Goal: Transaction & Acquisition: Purchase product/service

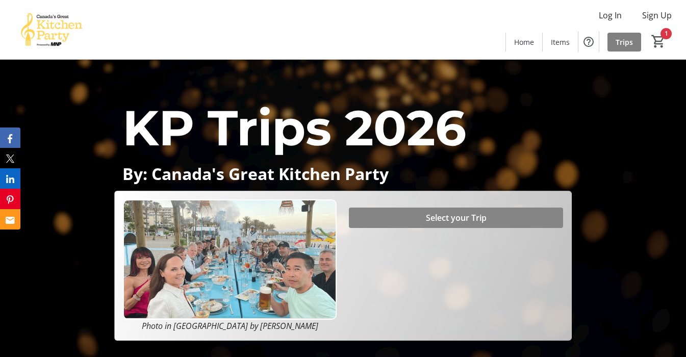
click at [456, 220] on span "Select your Trip" at bounding box center [456, 218] width 61 height 12
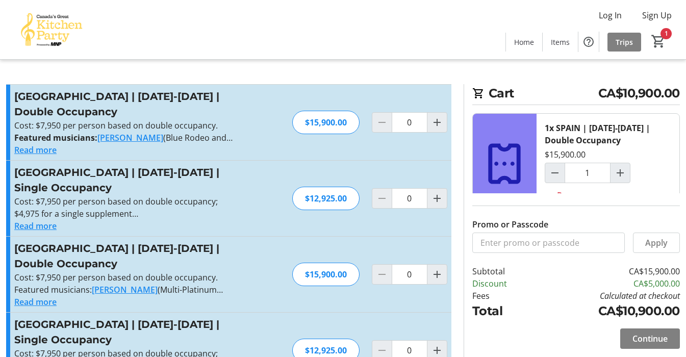
type input "1"
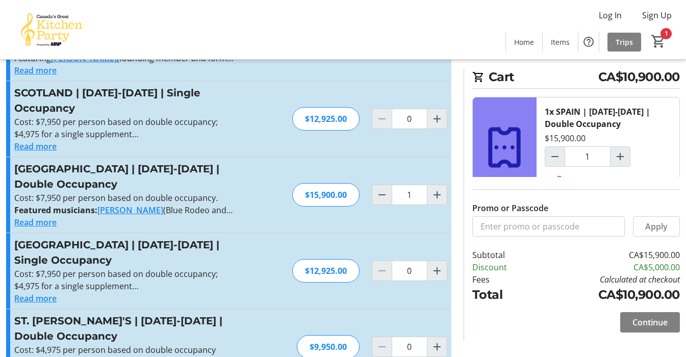
scroll to position [397, 0]
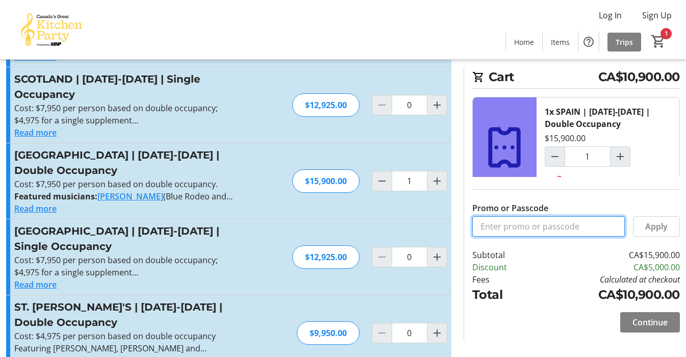
click at [522, 228] on input "Promo or Passcode" at bounding box center [548, 226] width 153 height 20
drag, startPoint x: 510, startPoint y: 226, endPoint x: 483, endPoint y: 223, distance: 27.8
click at [483, 223] on input "Balance2026" at bounding box center [548, 226] width 153 height 20
type input "BALANCE2026"
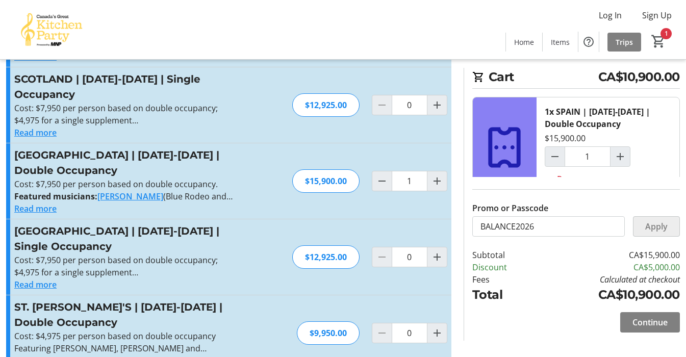
click at [655, 226] on span "Apply" at bounding box center [656, 226] width 22 height 12
click at [644, 323] on span "Continue" at bounding box center [650, 322] width 35 height 12
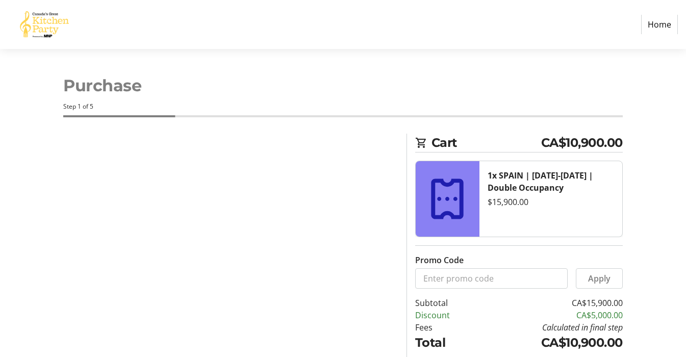
select select "CA"
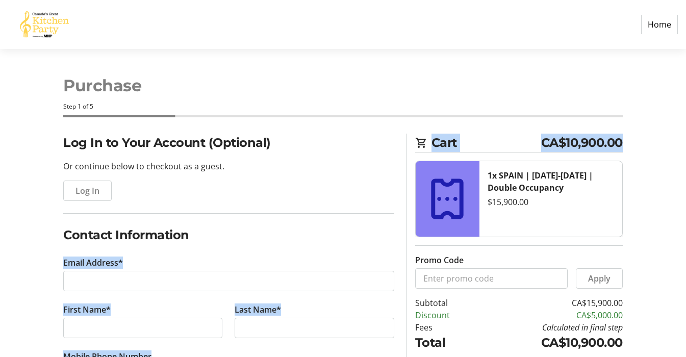
drag, startPoint x: 406, startPoint y: 249, endPoint x: 368, endPoint y: 238, distance: 39.4
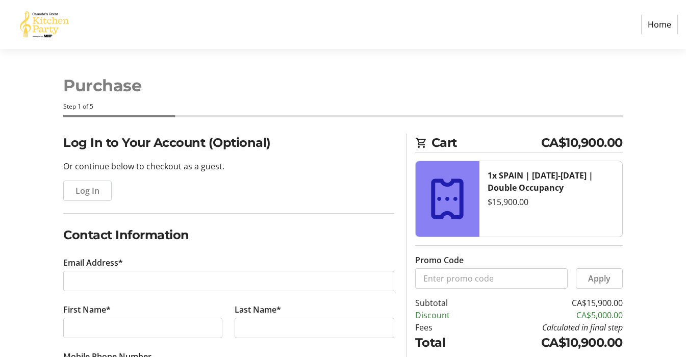
click at [313, 163] on p "Or continue below to checkout as a guest." at bounding box center [228, 166] width 331 height 12
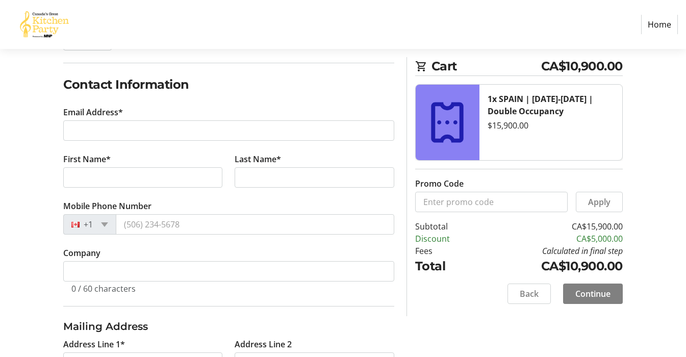
scroll to position [161, 0]
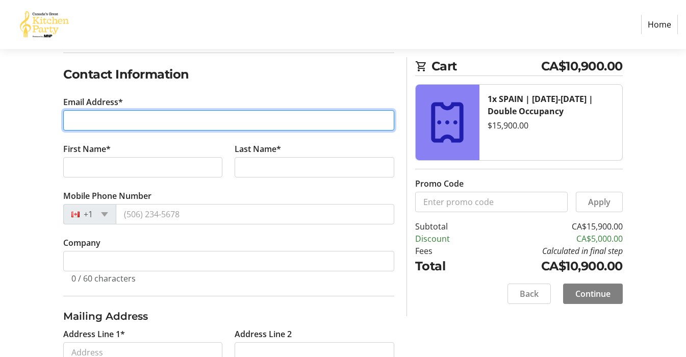
type input "[EMAIL_ADDRESS][PERSON_NAME][DOMAIN_NAME]"
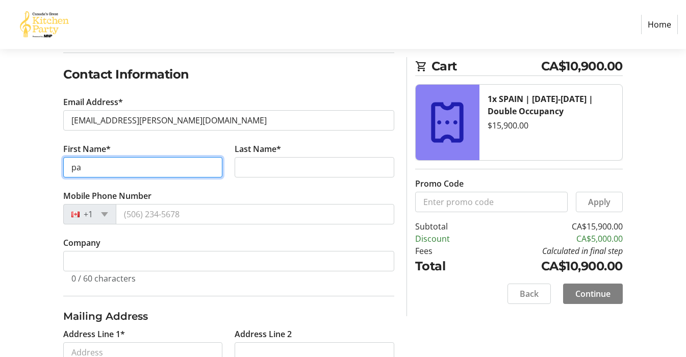
type input "pam"
type input "Pam"
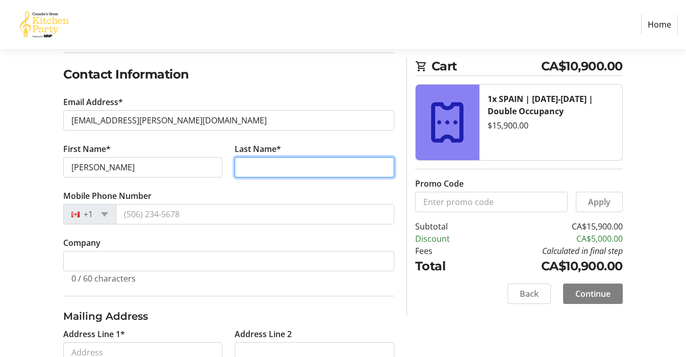
type input "Kirzinger"
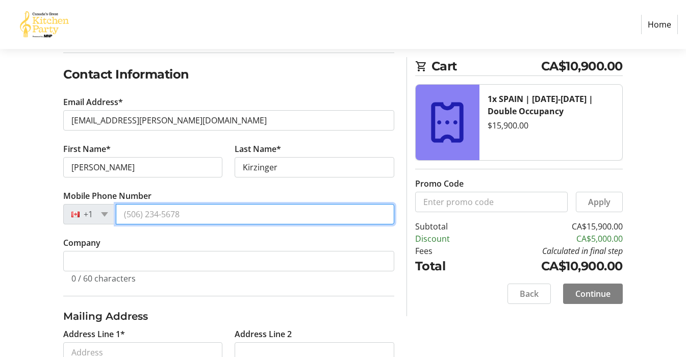
type input "(778) 433-4165"
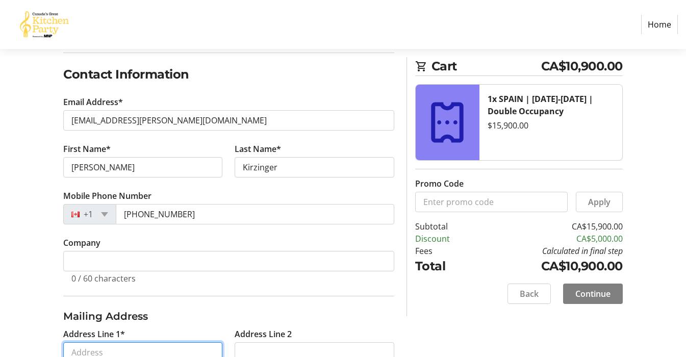
type input "661"
type input "Newport Ave"
type input "Victoria"
select select "BC"
type input "V8S 5C6"
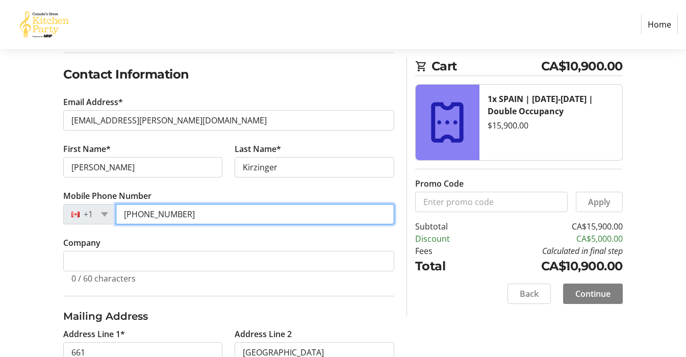
drag, startPoint x: 185, startPoint y: 213, endPoint x: 115, endPoint y: 204, distance: 71.1
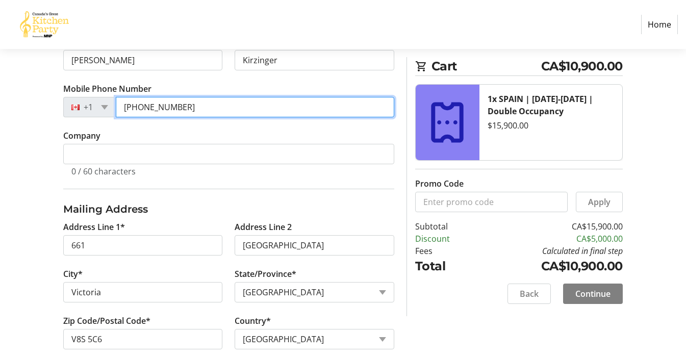
scroll to position [270, 0]
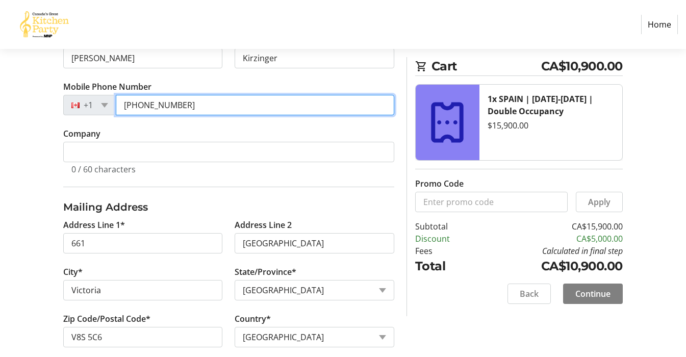
type input "[PHONE_NUMBER]"
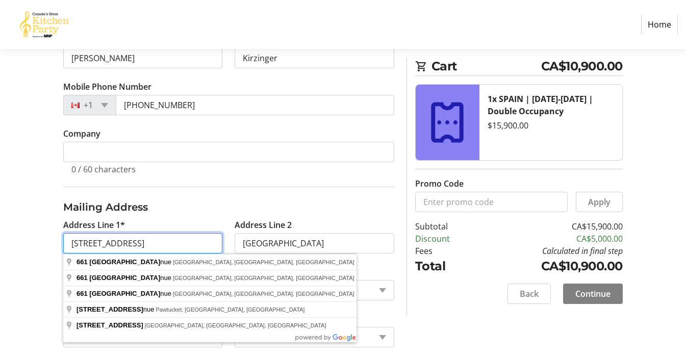
type input "661 Newport Ave"
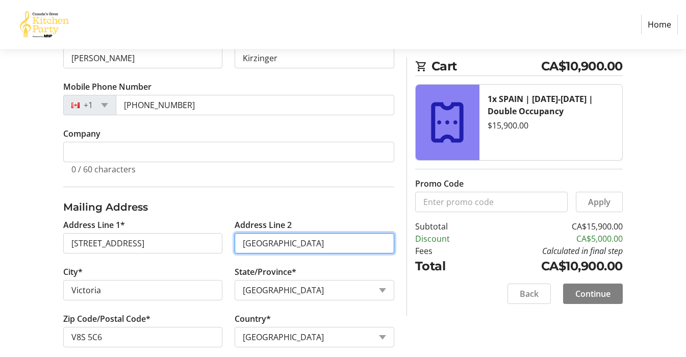
drag, startPoint x: 302, startPoint y: 243, endPoint x: 215, endPoint y: 238, distance: 87.4
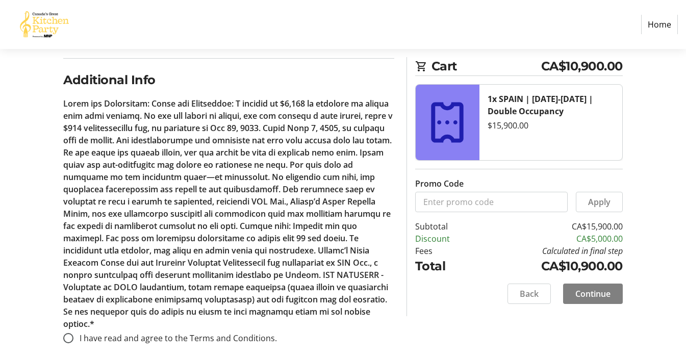
scroll to position [571, 0]
click at [68, 334] on input "I have read and agree to the Terms and Conditions." at bounding box center [68, 339] width 10 height 10
radio input "true"
click at [588, 295] on span "Continue" at bounding box center [592, 294] width 35 height 12
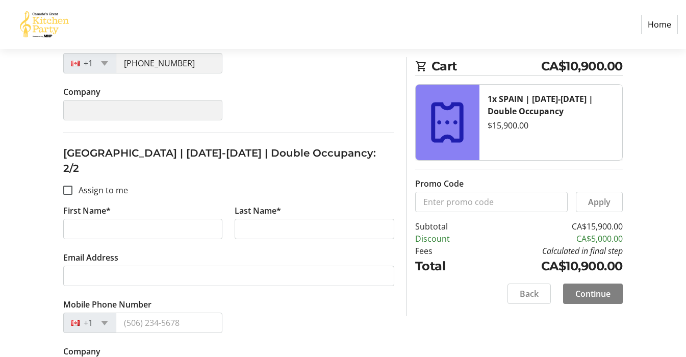
scroll to position [343, 0]
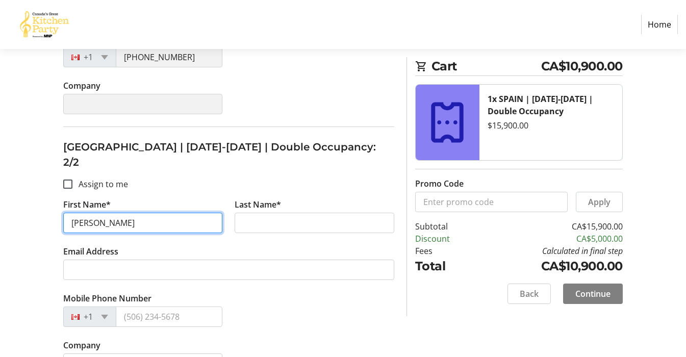
type input "Leslie"
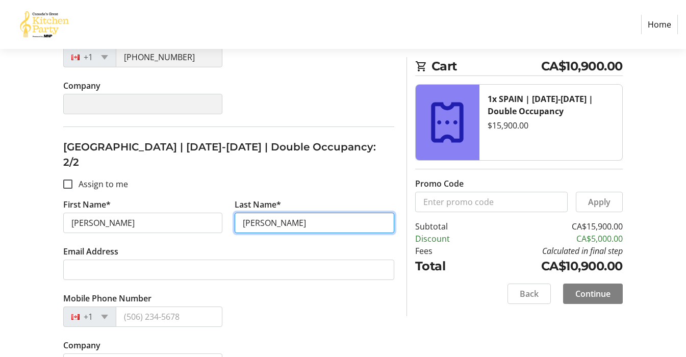
type input "Richardson"
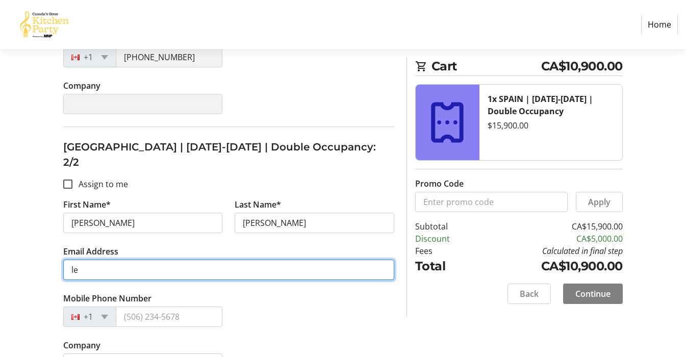
type input "les"
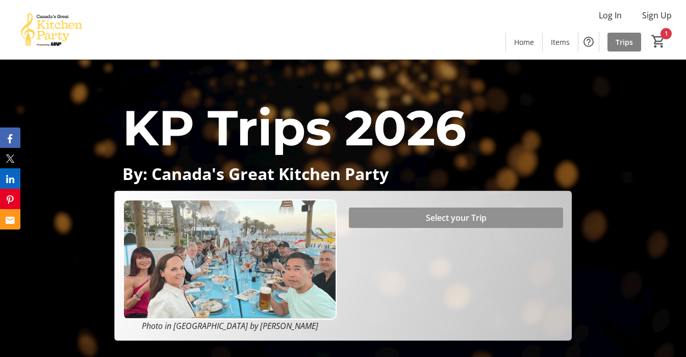
click at [460, 215] on span "Select your Trip" at bounding box center [456, 218] width 61 height 12
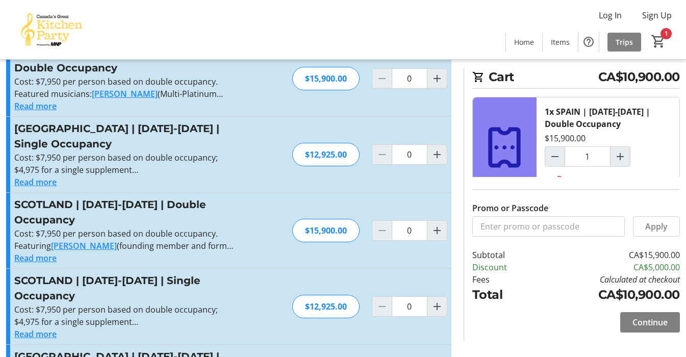
scroll to position [197, 0]
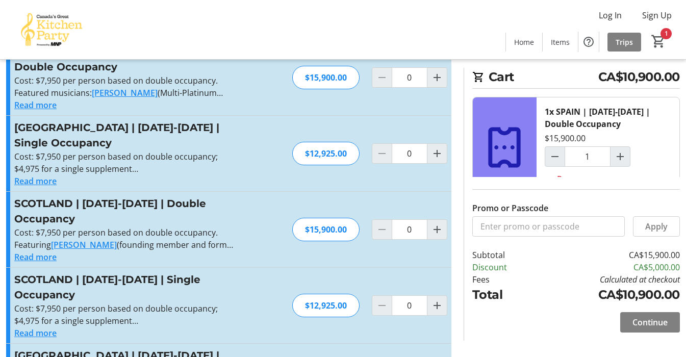
type input "0"
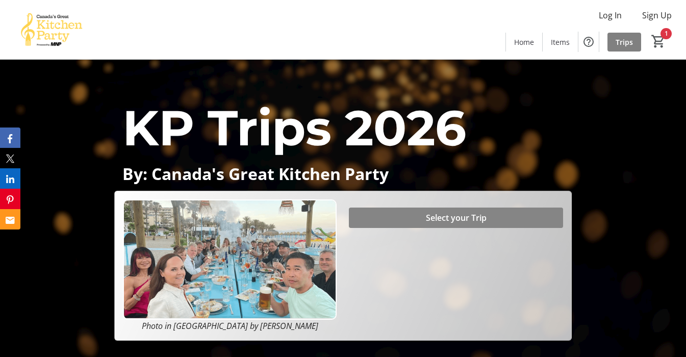
click at [432, 215] on span "Select your Trip" at bounding box center [456, 218] width 61 height 12
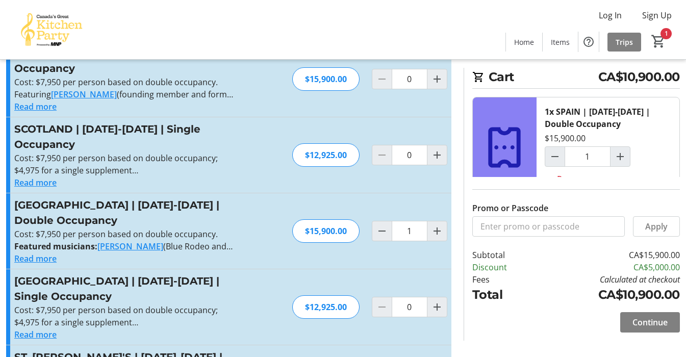
scroll to position [360, 0]
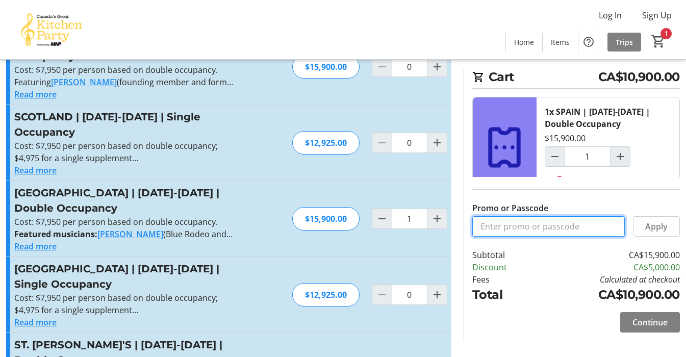
click at [516, 229] on input "Promo or Passcode" at bounding box center [548, 226] width 153 height 20
type input "BALANCE2026"
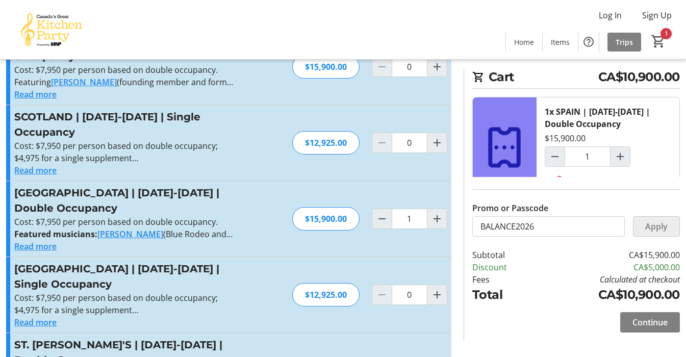
click at [659, 229] on span "Apply" at bounding box center [656, 226] width 22 height 12
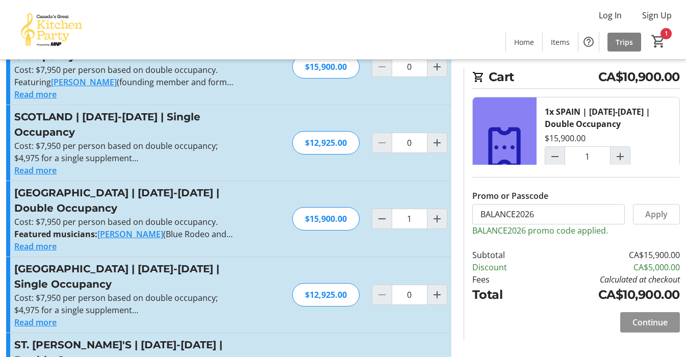
click at [646, 329] on span at bounding box center [650, 322] width 60 height 24
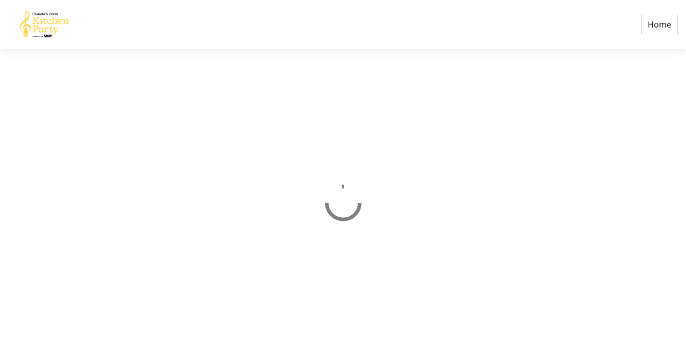
select select "CA"
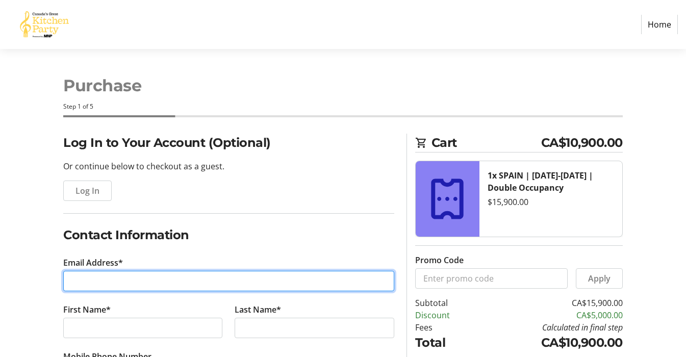
type input "[EMAIL_ADDRESS][PERSON_NAME][DOMAIN_NAME]"
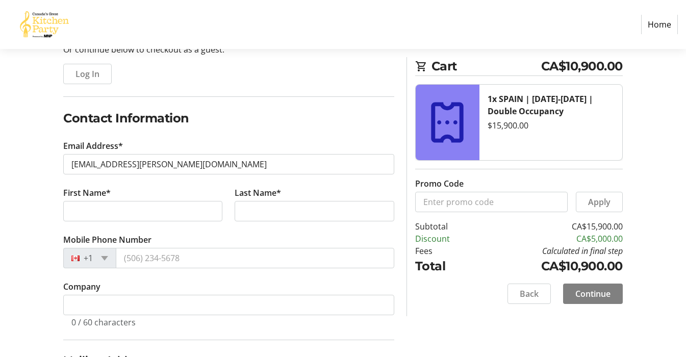
scroll to position [125, 0]
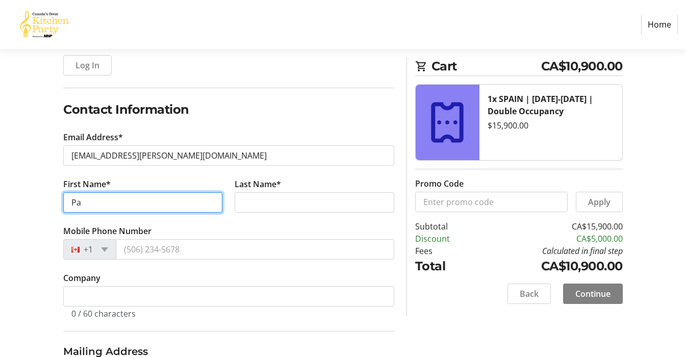
type input "Pam"
drag, startPoint x: 103, startPoint y: 208, endPoint x: 108, endPoint y: 219, distance: 12.8
click at [108, 219] on tr-form-field "First Name* Pam" at bounding box center [142, 201] width 171 height 47
type input "Pam"
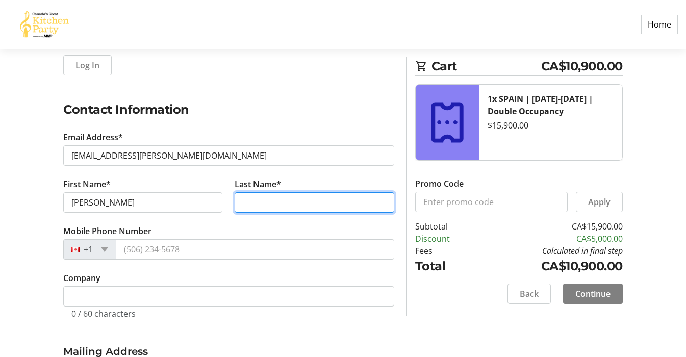
type input "Kirzinger"
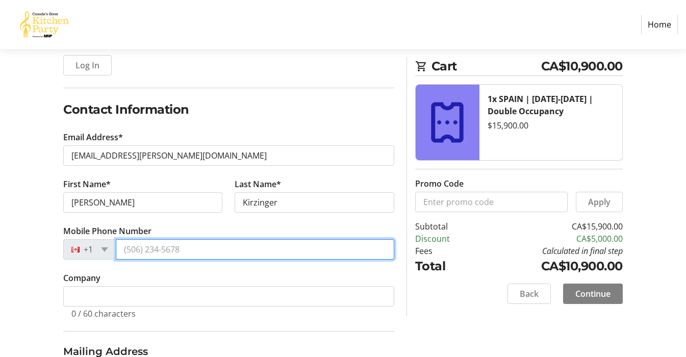
type input "(778) 433-4165"
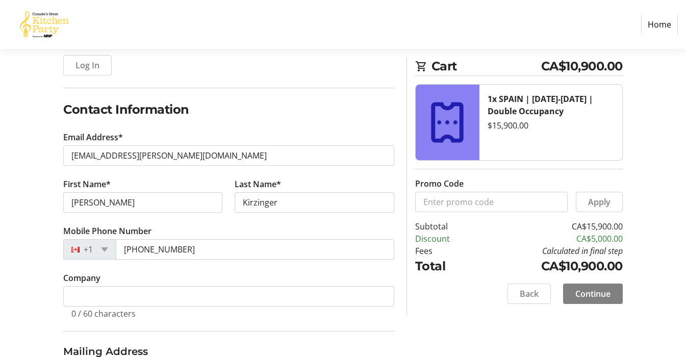
type input "661"
type input "Newport Ave"
type input "Victoria"
select select "BC"
type input "V8S 5C6"
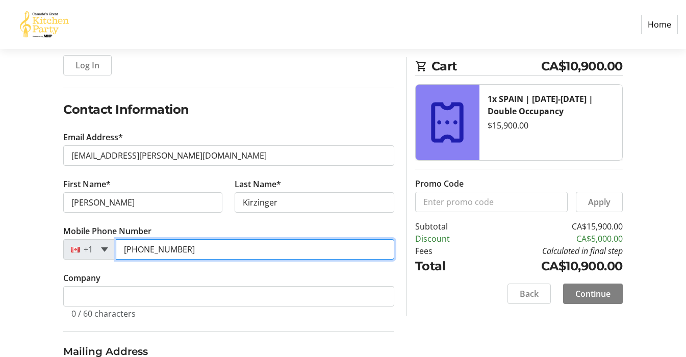
drag, startPoint x: 186, startPoint y: 248, endPoint x: 104, endPoint y: 247, distance: 81.6
type input "[PHONE_NUMBER]"
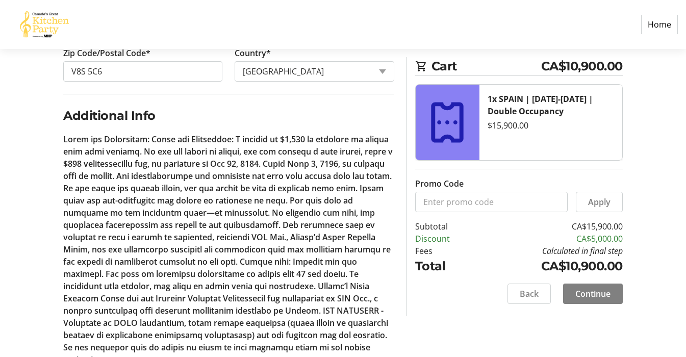
scroll to position [571, 0]
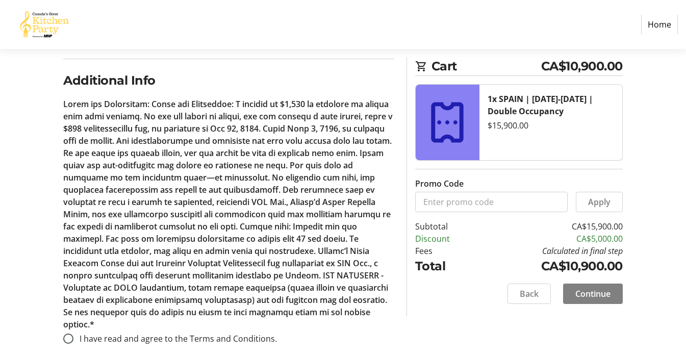
drag, startPoint x: 69, startPoint y: 302, endPoint x: 44, endPoint y: 415, distance: 115.5
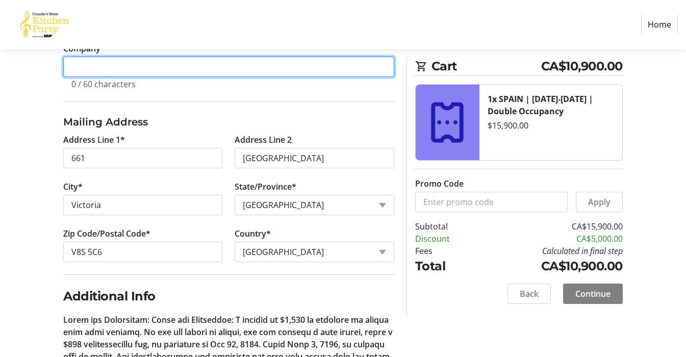
scroll to position [355, 0]
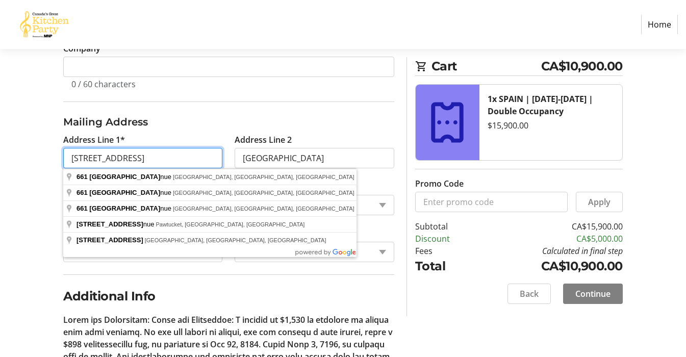
type input "661 Newport Ave"
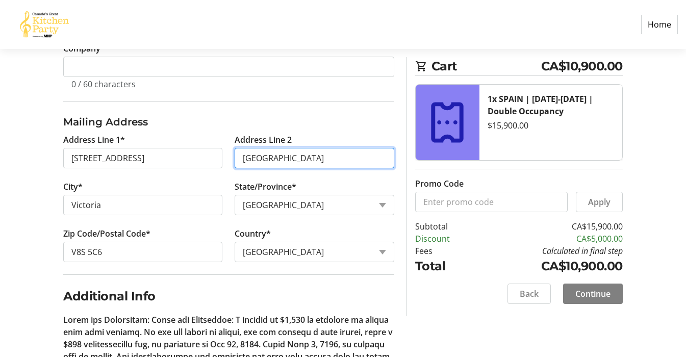
drag, startPoint x: 296, startPoint y: 158, endPoint x: 239, endPoint y: 154, distance: 57.3
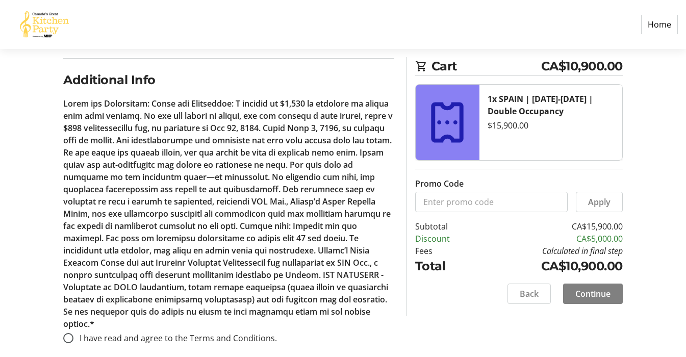
scroll to position [571, 0]
click at [70, 334] on input "I have read and agree to the Terms and Conditions." at bounding box center [68, 339] width 10 height 10
radio input "true"
click at [583, 293] on span "Continue" at bounding box center [592, 294] width 35 height 12
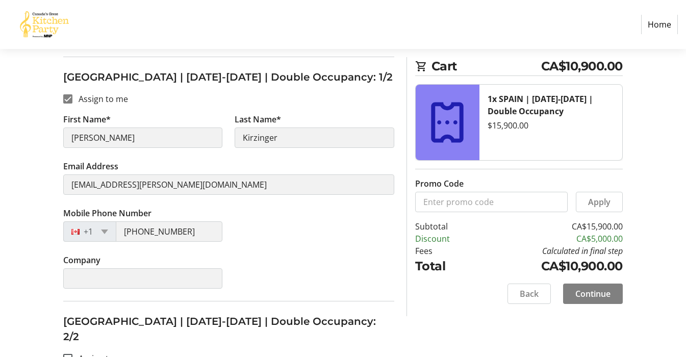
scroll to position [171, 0]
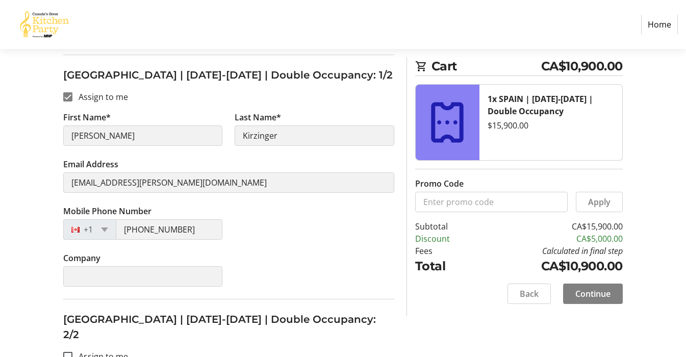
click at [112, 228] on div "+1 (250) 590-5550" at bounding box center [142, 229] width 159 height 20
click at [294, 203] on tr-form-field "Email Address kirzinger@shaw.ca" at bounding box center [228, 181] width 331 height 47
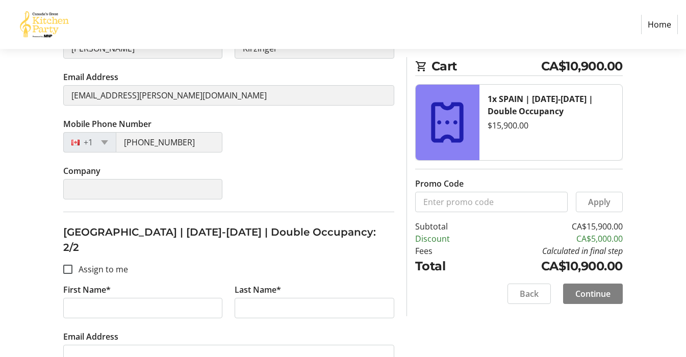
scroll to position [268, 0]
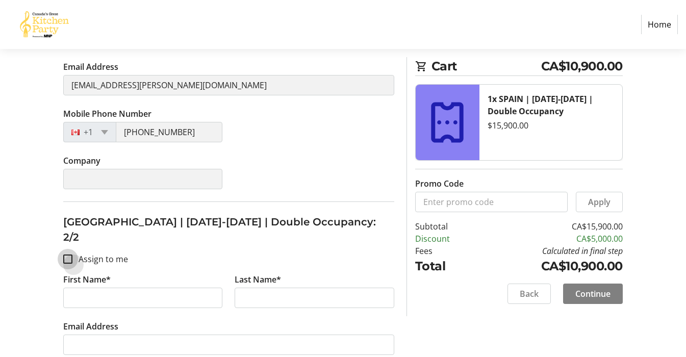
click at [66, 255] on input "Assign to me" at bounding box center [67, 259] width 9 height 9
checkbox input "true"
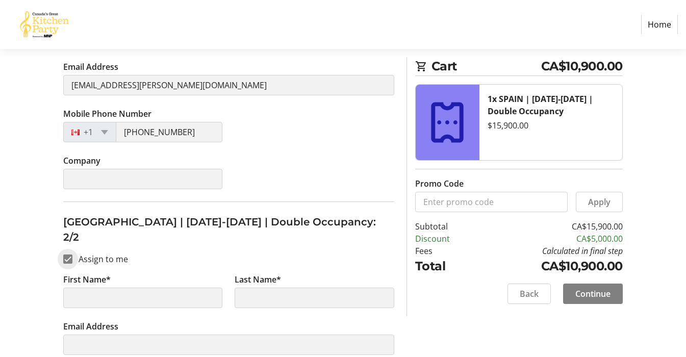
type input "Pam"
type input "Kirzinger"
type input "[EMAIL_ADDRESS][PERSON_NAME][DOMAIN_NAME]"
type input "[PHONE_NUMBER]"
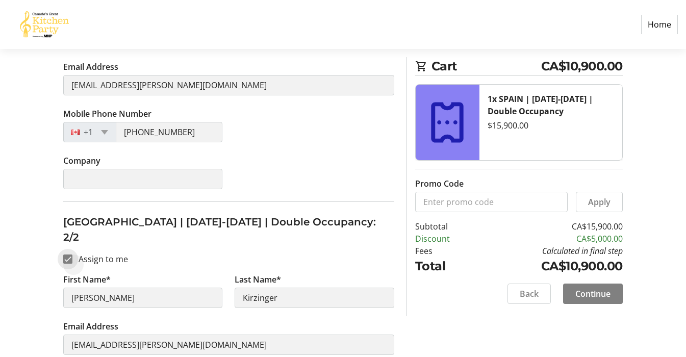
click at [69, 255] on input "Assign to me" at bounding box center [67, 259] width 9 height 9
checkbox input "false"
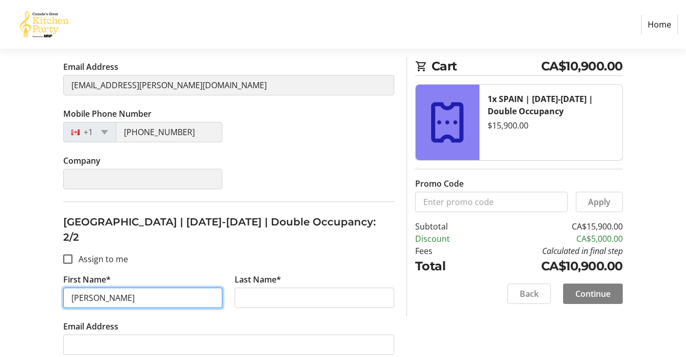
type input "Leslie"
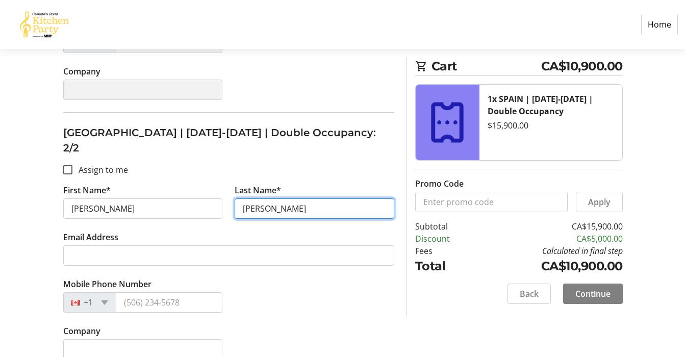
scroll to position [357, 0]
type input "Richardson"
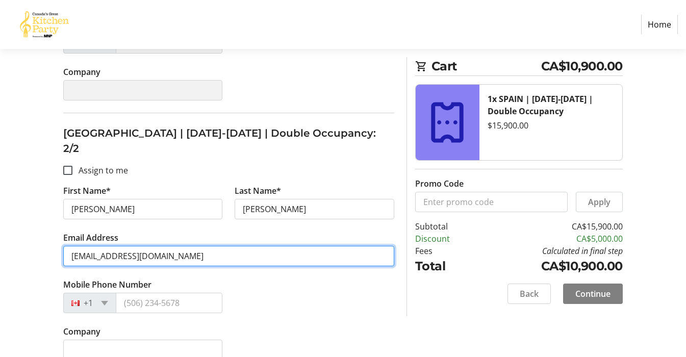
click at [141, 246] on input "leslierichardson@lve.com" at bounding box center [228, 256] width 331 height 20
type input "[EMAIL_ADDRESS][DOMAIN_NAME]"
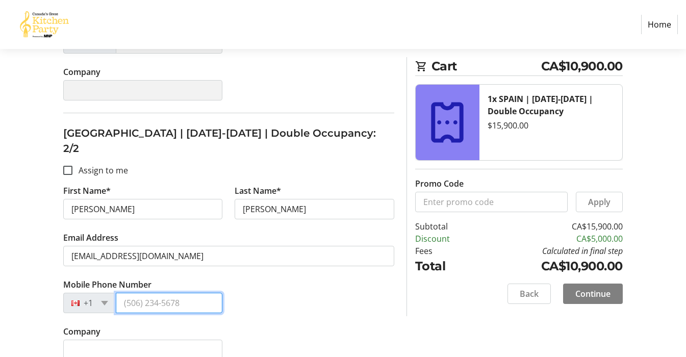
drag, startPoint x: 185, startPoint y: 288, endPoint x: 114, endPoint y: 284, distance: 71.0
type input "[PHONE_NUMBER]"
click at [592, 289] on span "Continue" at bounding box center [592, 294] width 35 height 12
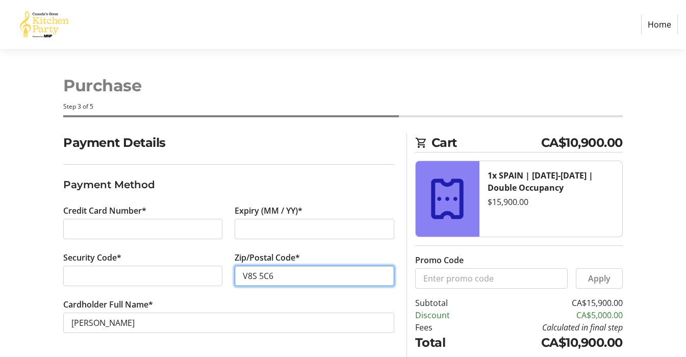
type input "V8S 5C6"
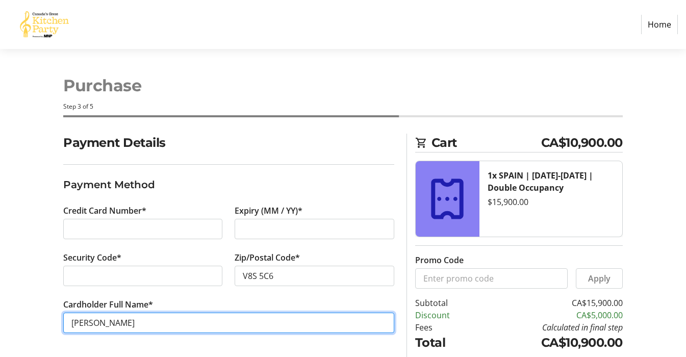
click at [90, 323] on input "[PERSON_NAME]" at bounding box center [228, 323] width 331 height 20
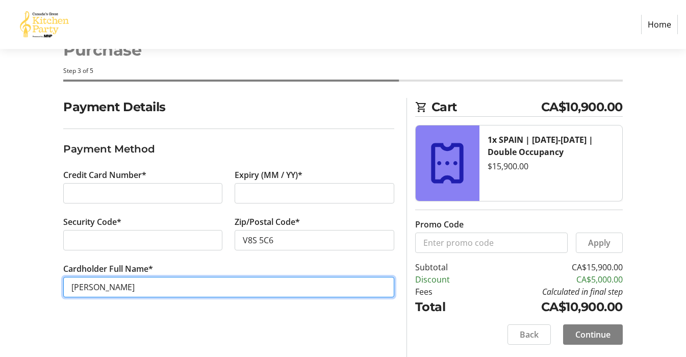
scroll to position [36, 0]
type input "Pamela J Kirzinger"
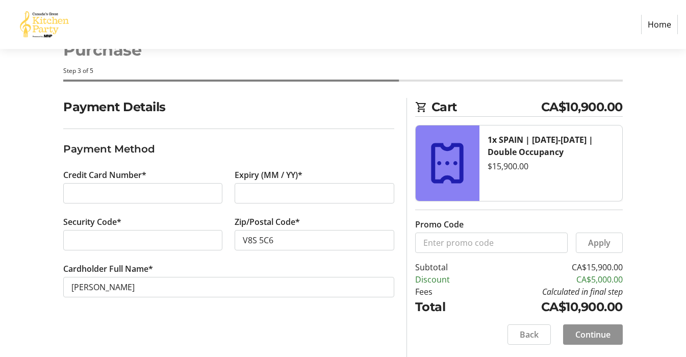
click at [580, 335] on span "Continue" at bounding box center [592, 335] width 35 height 12
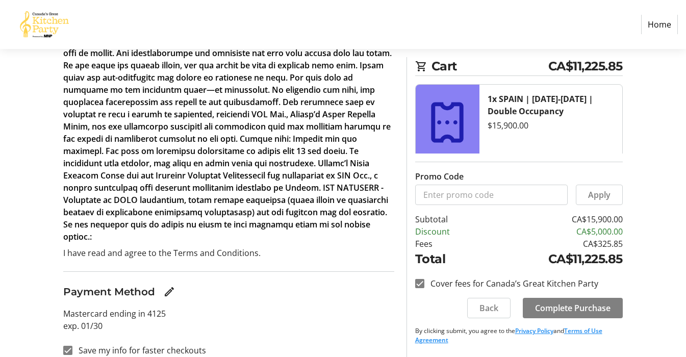
scroll to position [266, 0]
click at [422, 282] on input "Cover fees for Canada’s Great Kitchen Party" at bounding box center [419, 283] width 9 height 9
checkbox input "false"
click at [562, 307] on span "Complete Purchase" at bounding box center [572, 308] width 75 height 12
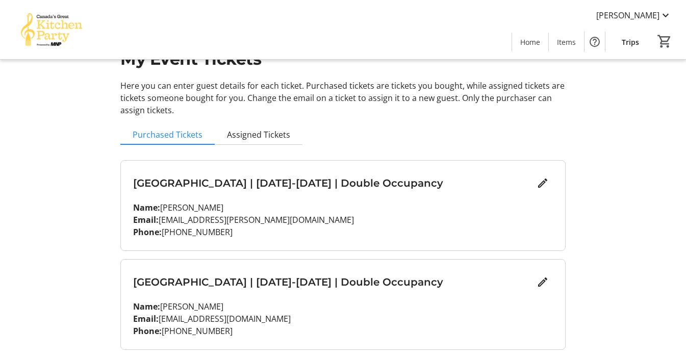
scroll to position [39, 0]
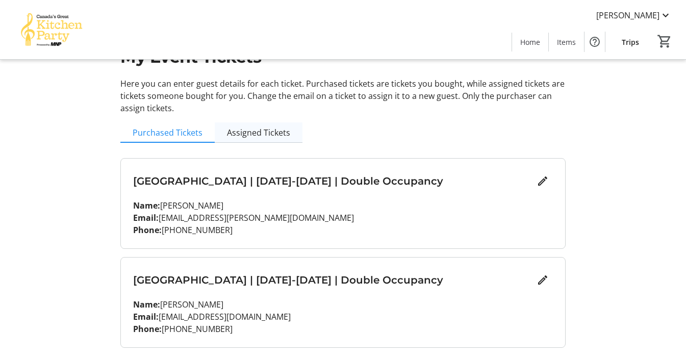
click at [252, 133] on span "Assigned Tickets" at bounding box center [258, 133] width 63 height 8
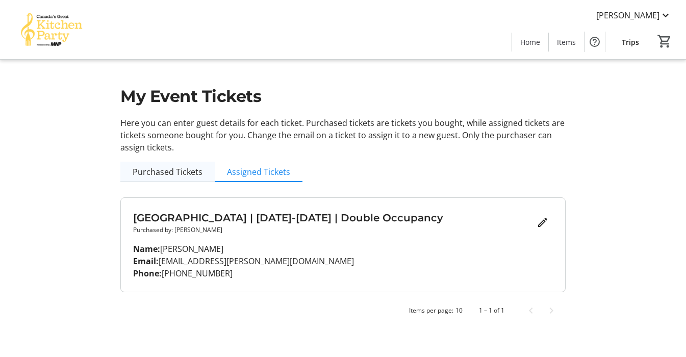
click at [165, 173] on span "Purchased Tickets" at bounding box center [168, 172] width 70 height 8
click at [163, 172] on span "Purchased Tickets" at bounding box center [168, 172] width 70 height 8
